Goal: Task Accomplishment & Management: Manage account settings

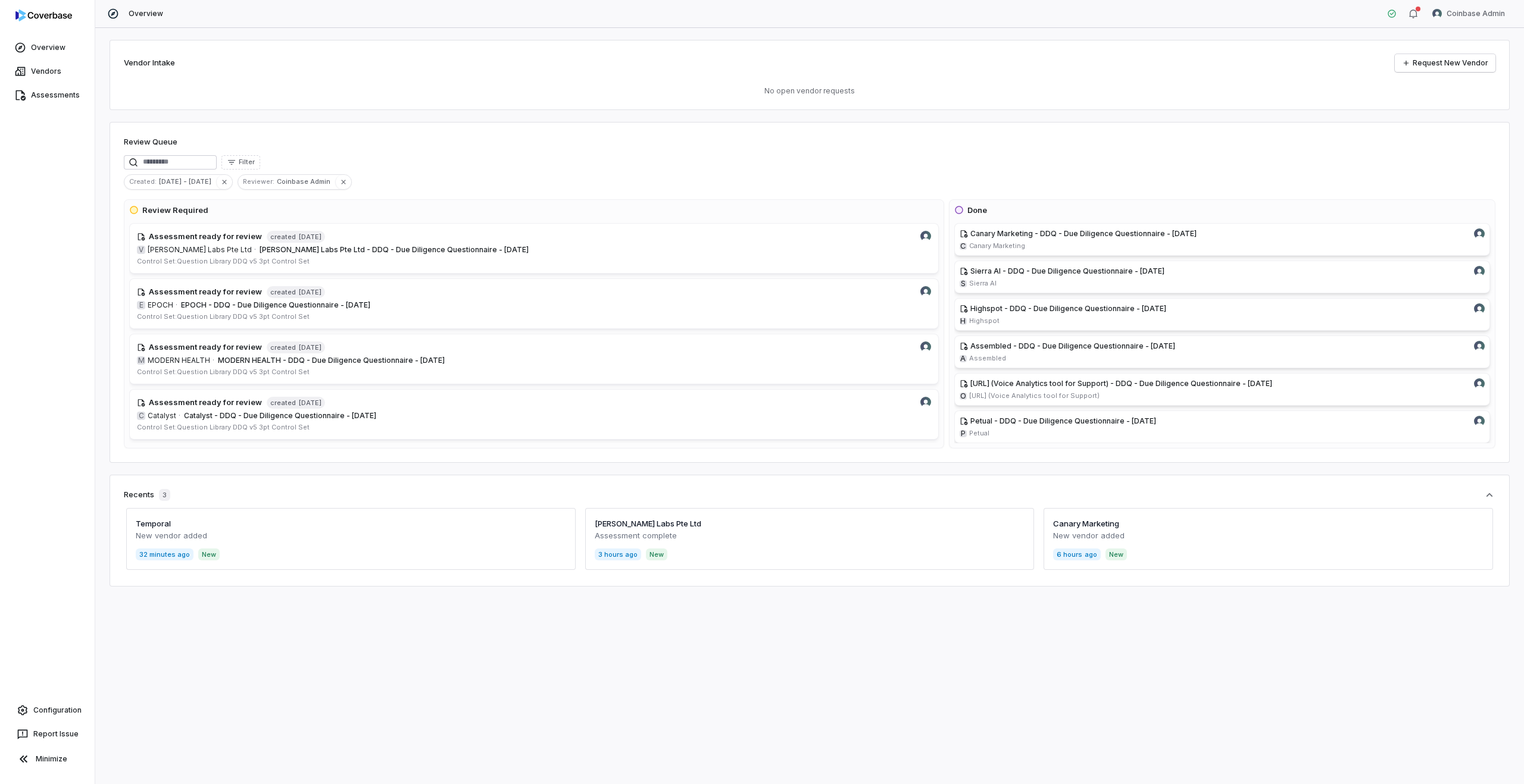
click at [1467, 3] on div "Overview Coinbase Admin" at bounding box center [809, 14] width 1429 height 28
click at [52, 97] on span "Assessments" at bounding box center [55, 95] width 49 height 10
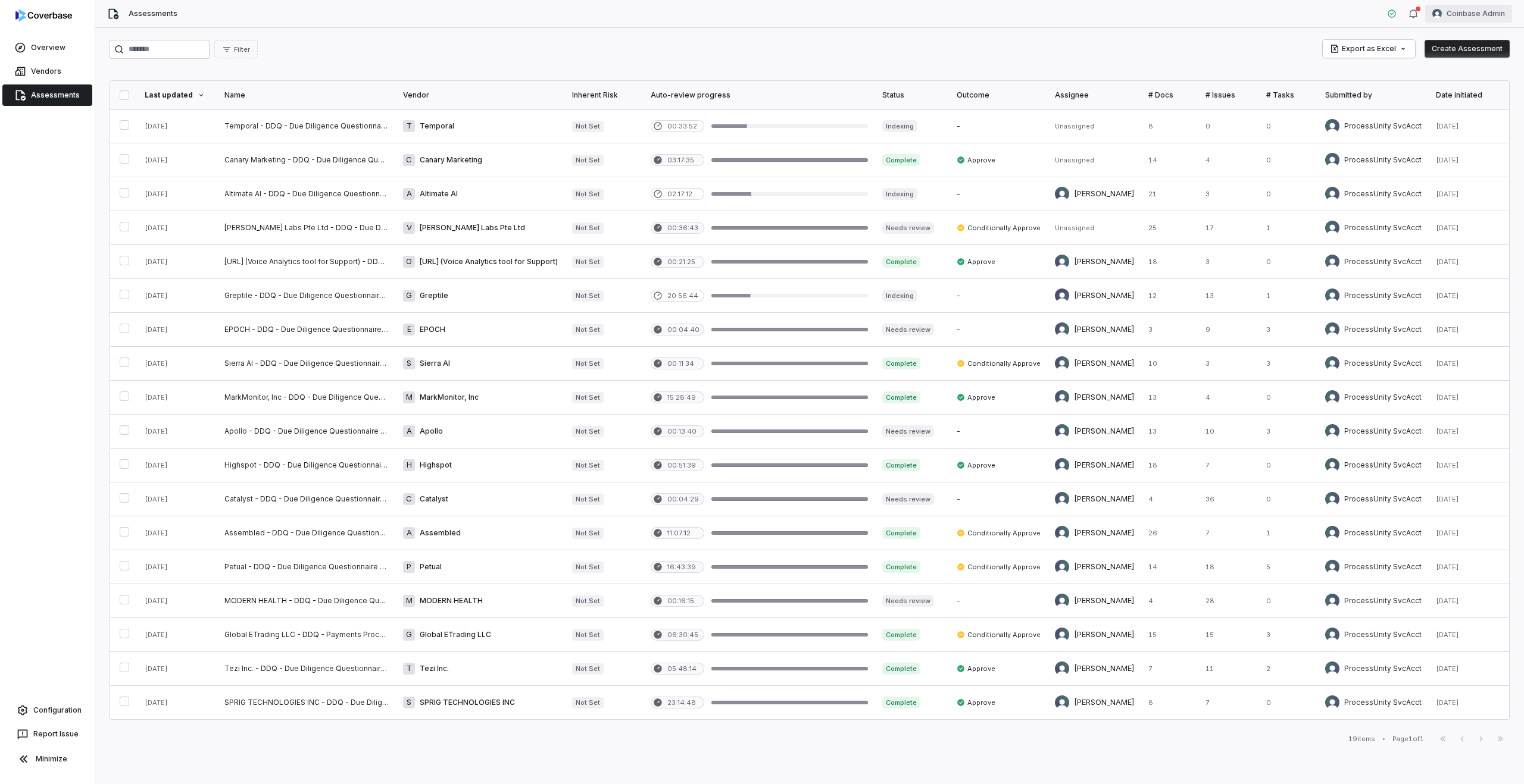
click at [1468, 4] on html "Overview Vendors Assessments Configuration Report Issue Minimize Assessments Co…" at bounding box center [762, 392] width 1524 height 784
click at [1229, 25] on html "Overview Vendors Assessments Configuration Report Issue Minimize Assessments Co…" at bounding box center [762, 392] width 1524 height 784
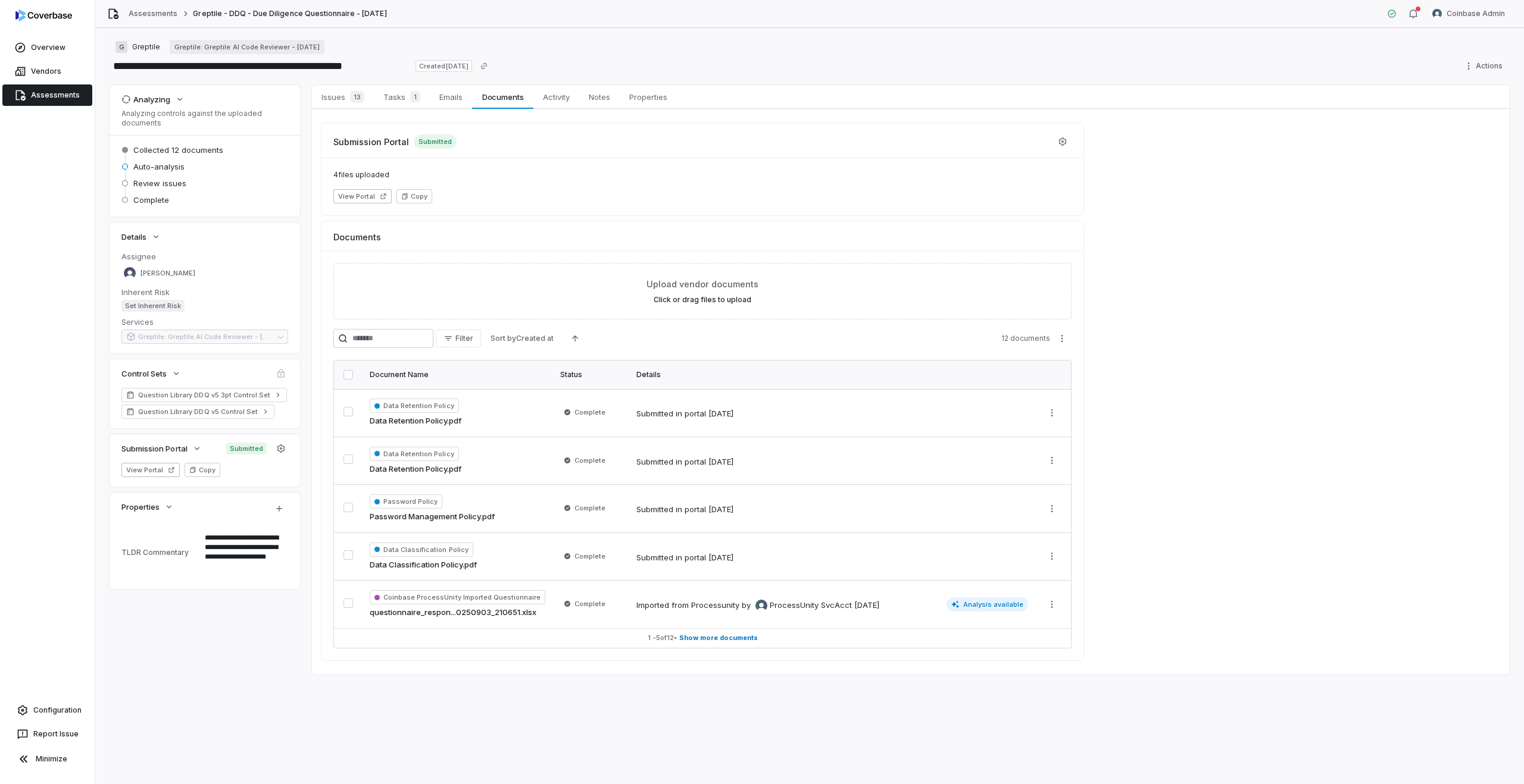
type textarea "*"
